Goal: Transaction & Acquisition: Subscribe to service/newsletter

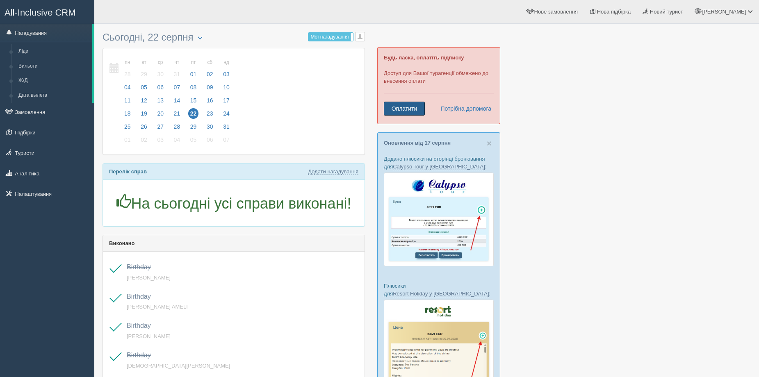
click at [392, 113] on link "Оплатити" at bounding box center [404, 109] width 41 height 14
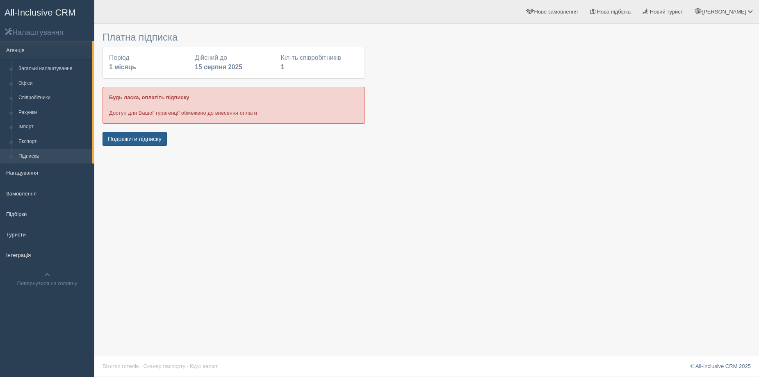
click at [155, 136] on button "Подовжити підписку" at bounding box center [135, 139] width 64 height 14
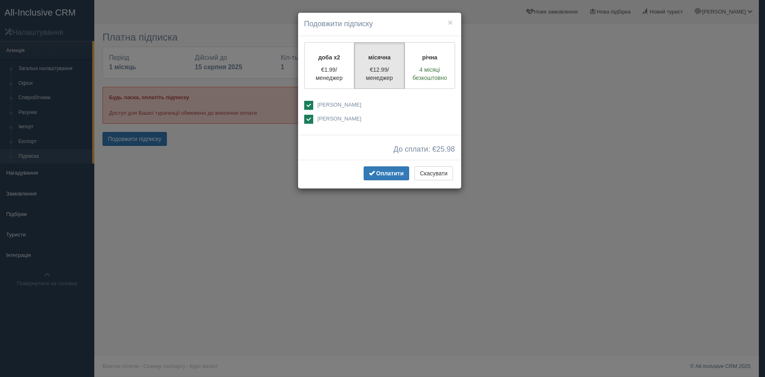
click at [313, 106] on ins at bounding box center [308, 105] width 9 height 9
checkbox input "false"
click at [437, 68] on p "4 місяці безкоштовно" at bounding box center [430, 74] width 40 height 16
radio input "true"
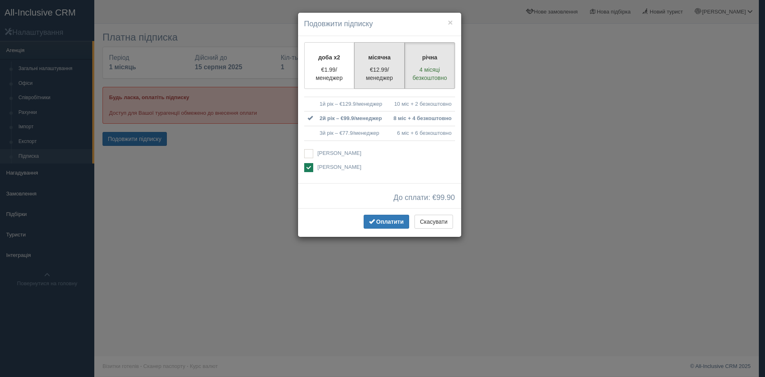
click at [395, 62] on label "місячна €12.99/менеджер" at bounding box center [379, 65] width 50 height 47
radio input "true"
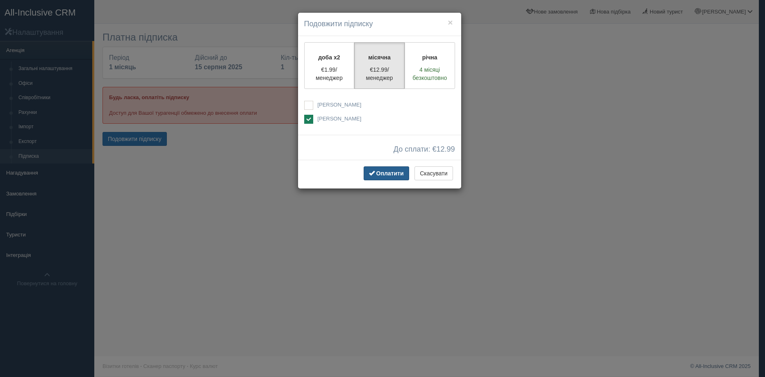
click at [395, 174] on span "Оплатити" at bounding box center [390, 173] width 27 height 7
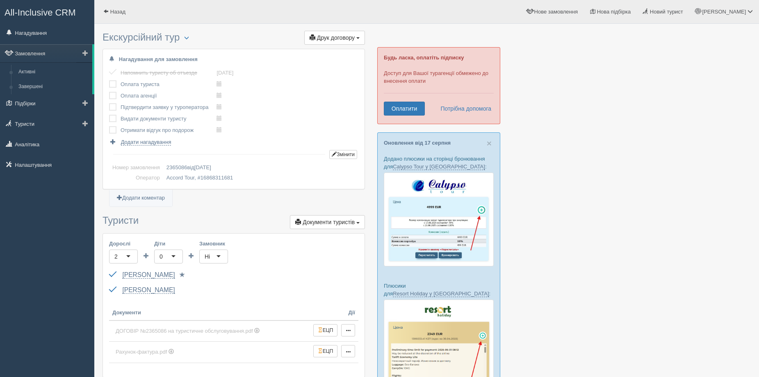
scroll to position [41, 0]
